Goal: Information Seeking & Learning: Check status

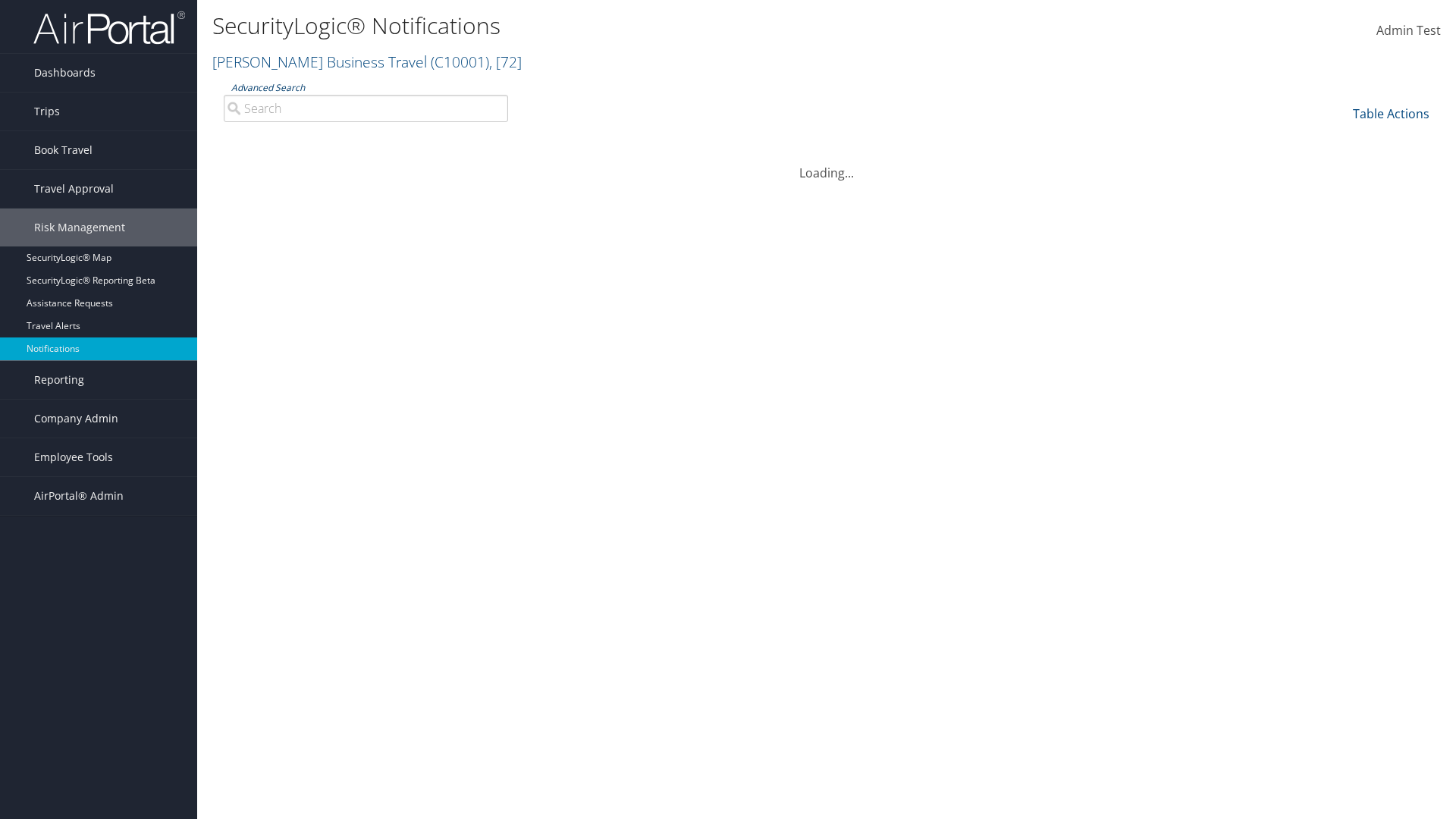
click at [267, 87] on link "Advanced Search" at bounding box center [268, 87] width 74 height 13
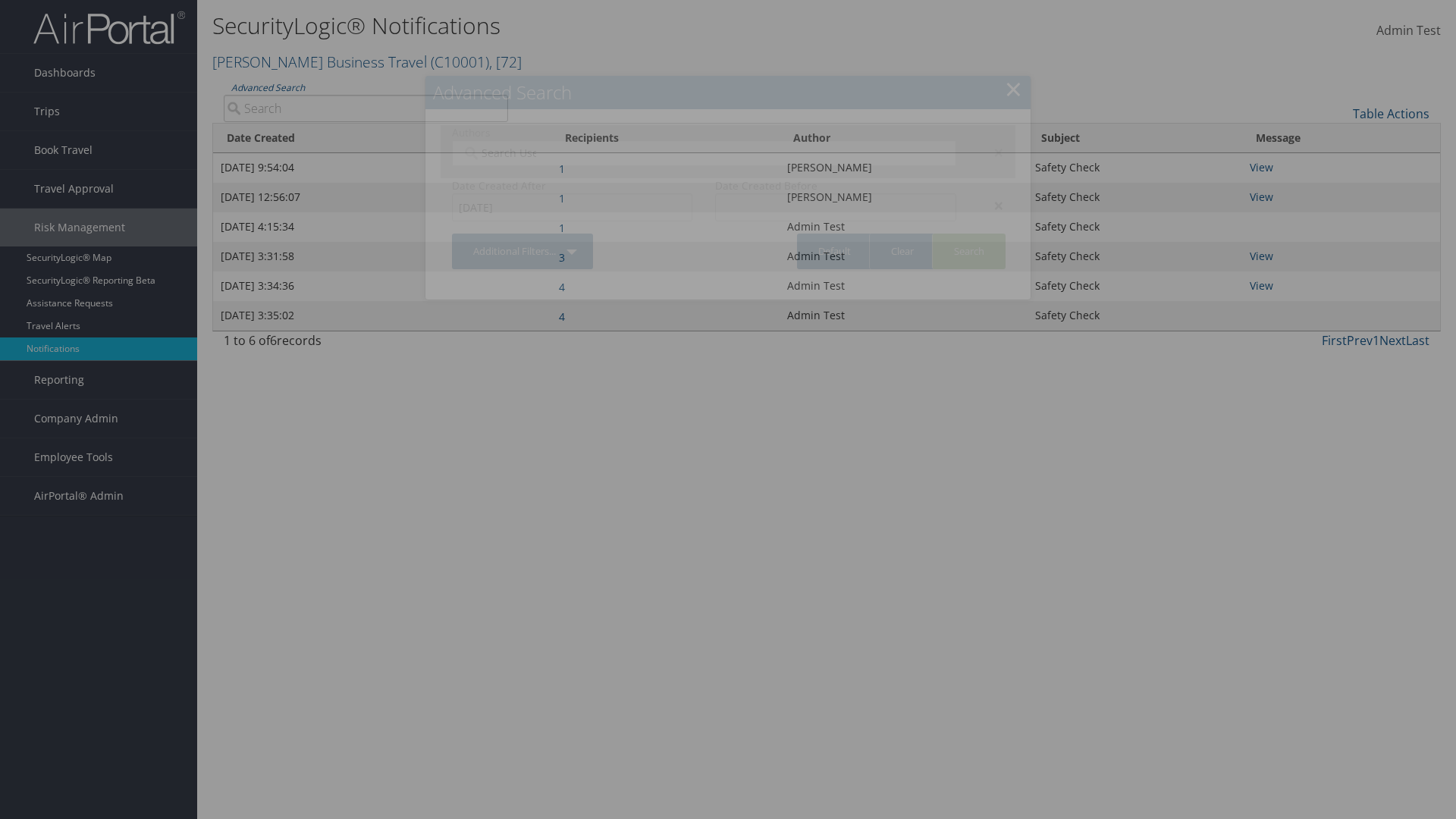
click at [991, 205] on div "×" at bounding box center [991, 206] width 48 height 18
click at [991, 151] on div "×" at bounding box center [991, 152] width 48 height 18
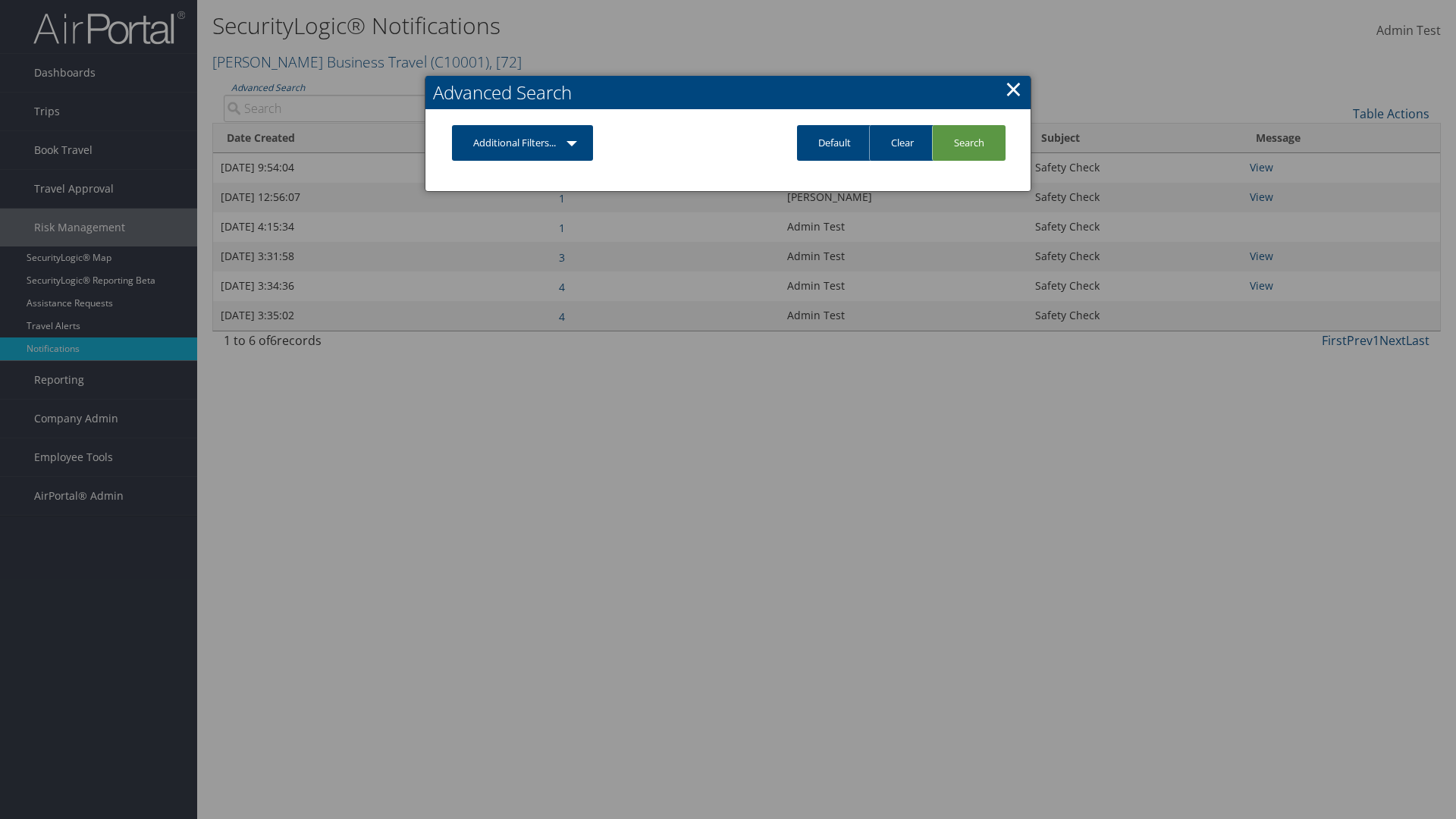
click at [523, 143] on link "Additional Filters..." at bounding box center [522, 143] width 141 height 36
click at [0, 0] on link "Author" at bounding box center [0, 0] width 0 height 0
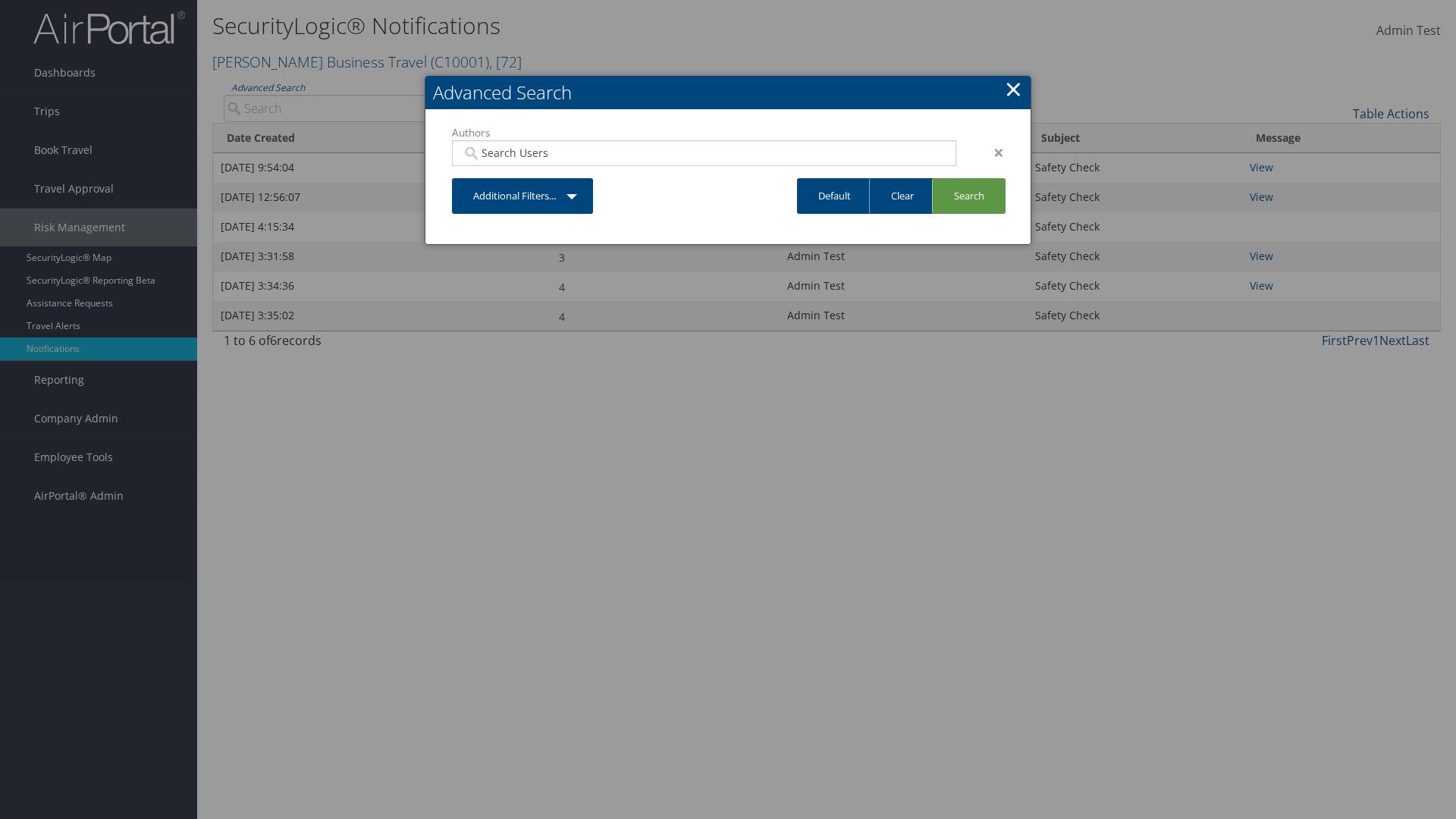
click at [523, 196] on link "Additional Filters..." at bounding box center [522, 196] width 141 height 36
click at [0, 0] on link "Date Created" at bounding box center [0, 0] width 0 height 0
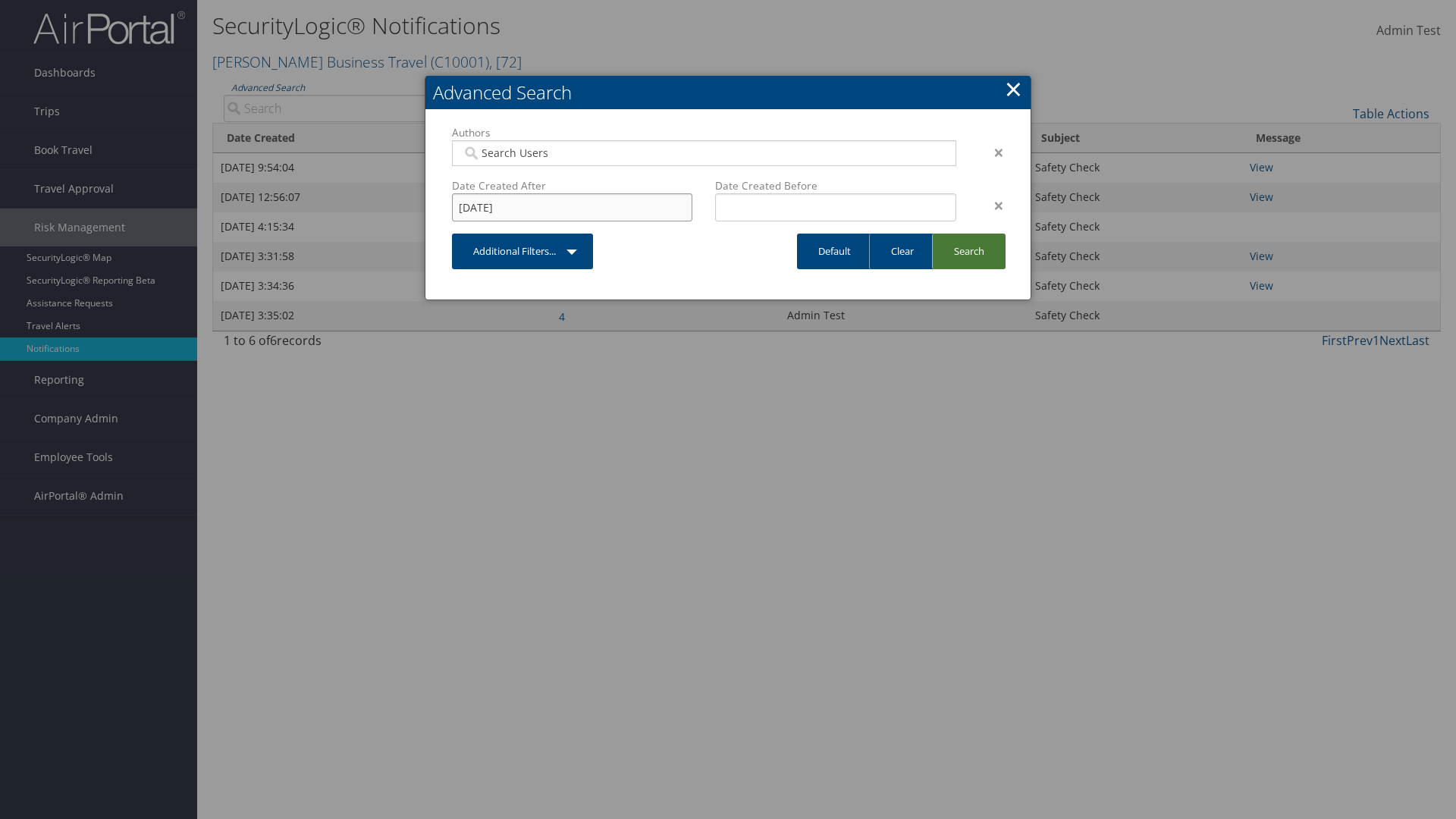
type input "1/12/2025"
click at [968, 251] on link "Search" at bounding box center [969, 251] width 74 height 36
